Goal: Task Accomplishment & Management: Manage account settings

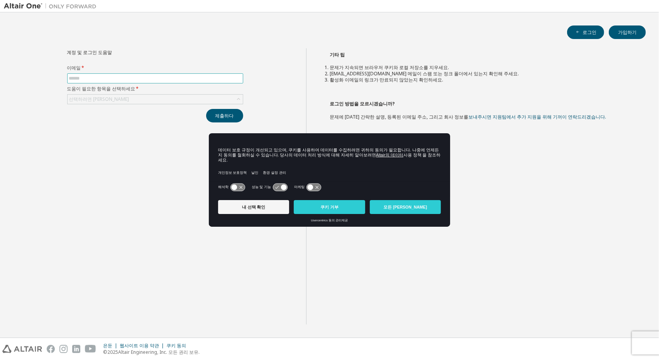
click at [229, 77] on input "text" at bounding box center [155, 78] width 172 height 6
click at [388, 205] on button "모든 쿠키 허용" at bounding box center [405, 207] width 71 height 14
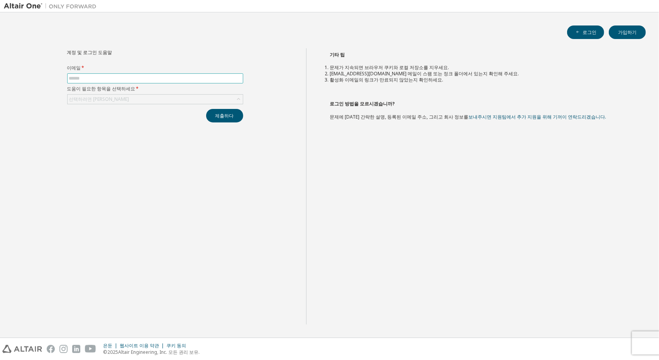
click at [224, 76] on input "text" at bounding box center [155, 78] width 172 height 6
click at [121, 78] on input "text" at bounding box center [155, 78] width 172 height 6
paste input "**********"
type input "**********"
click at [143, 98] on div "선택하려면 클릭하세요" at bounding box center [155, 99] width 175 height 9
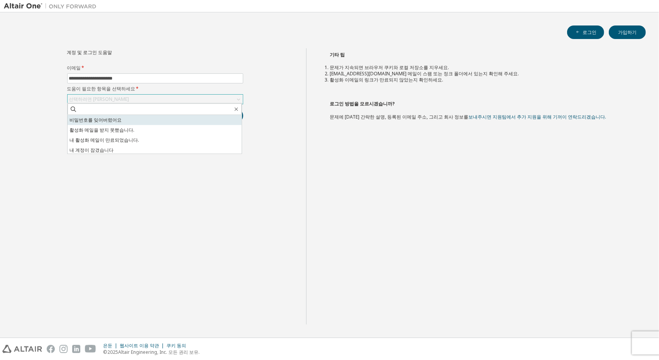
click at [140, 117] on li "비밀번호를 잊어버렸어요" at bounding box center [155, 120] width 174 height 10
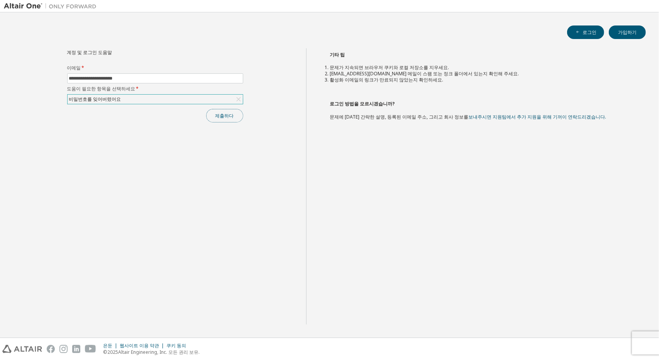
click at [221, 111] on button "제출하다" at bounding box center [224, 116] width 37 height 14
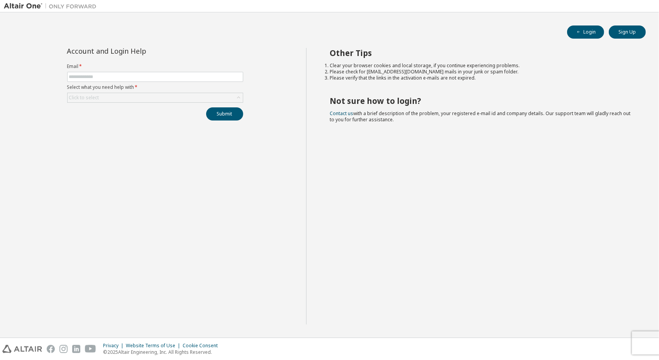
click at [226, 68] on label "Email *" at bounding box center [155, 66] width 176 height 6
click at [220, 74] on input "text" at bounding box center [155, 77] width 172 height 6
click at [155, 72] on span at bounding box center [155, 77] width 176 height 10
click at [154, 79] on input "text" at bounding box center [155, 77] width 172 height 6
click at [149, 132] on div "Account and Login Help Email * Select what you need help with * Click to select…" at bounding box center [155, 186] width 302 height 277
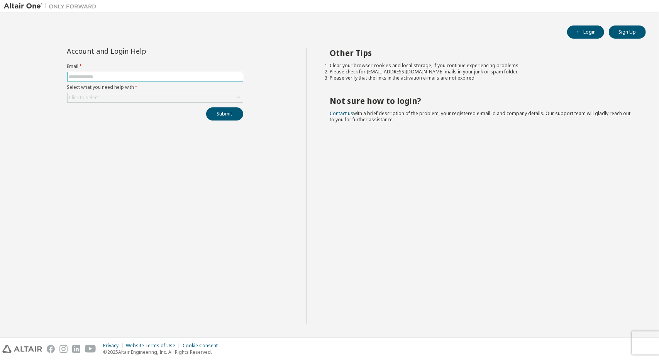
click at [126, 75] on input "text" at bounding box center [155, 77] width 172 height 6
click at [107, 79] on input "text" at bounding box center [155, 77] width 172 height 6
paste input "**********"
type input "**********"
click at [141, 94] on div "Click to select" at bounding box center [155, 97] width 175 height 9
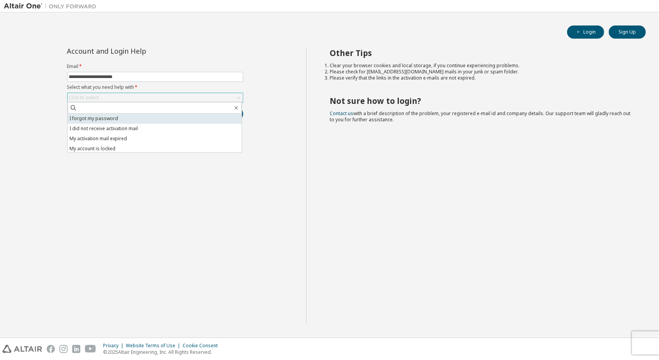
click at [122, 122] on li "I forgot my password" at bounding box center [155, 119] width 174 height 10
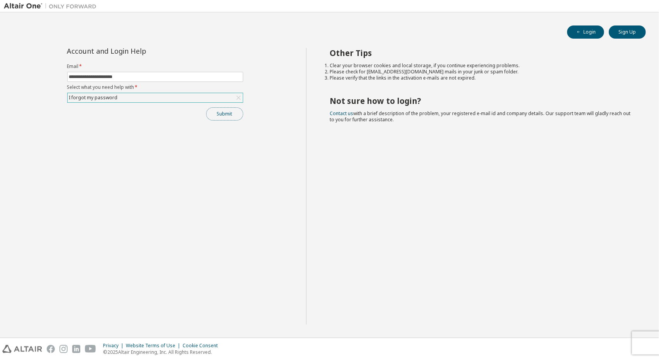
click at [219, 112] on button "Submit" at bounding box center [224, 113] width 37 height 13
